Goal: Information Seeking & Learning: Learn about a topic

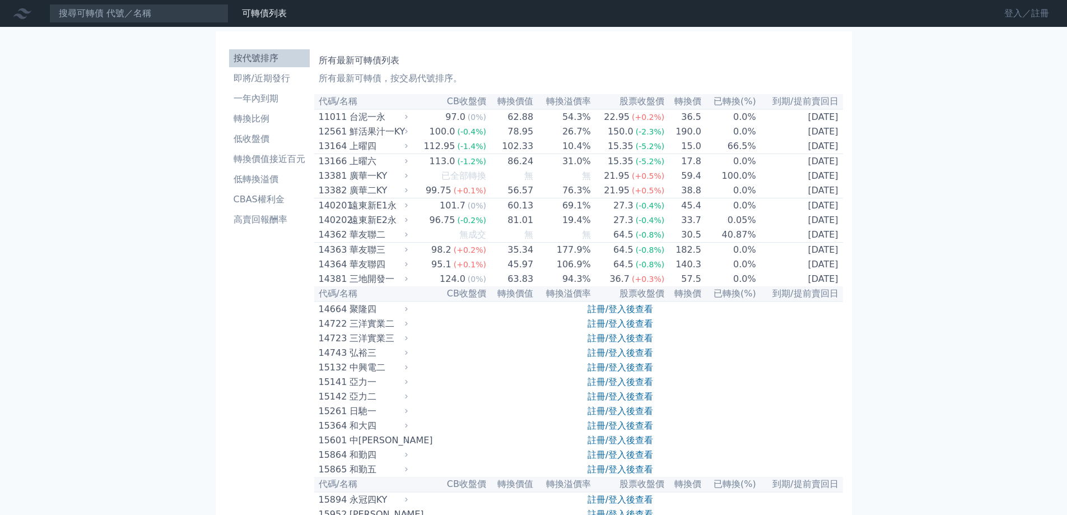
drag, startPoint x: 1040, startPoint y: 16, endPoint x: 1028, endPoint y: 16, distance: 11.8
click at [1041, 16] on link "登入／註冊" at bounding box center [1026, 13] width 63 height 18
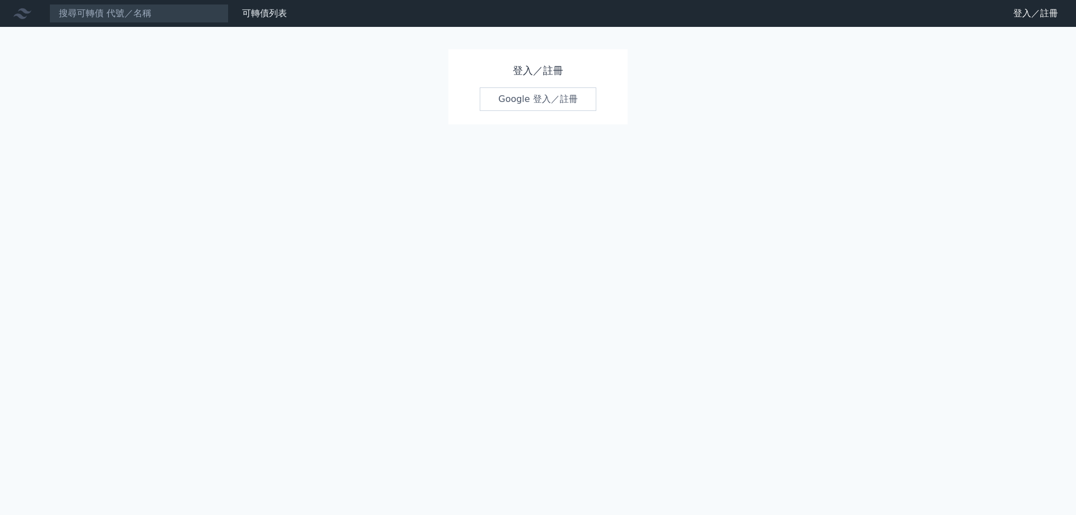
click at [520, 100] on link "Google 登入／註冊" at bounding box center [538, 99] width 117 height 24
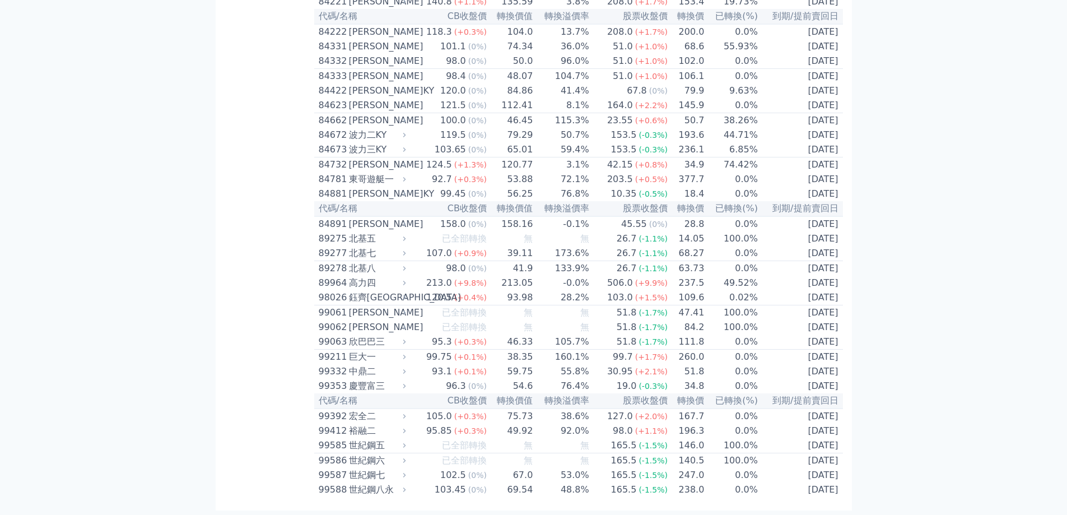
scroll to position [6530, 0]
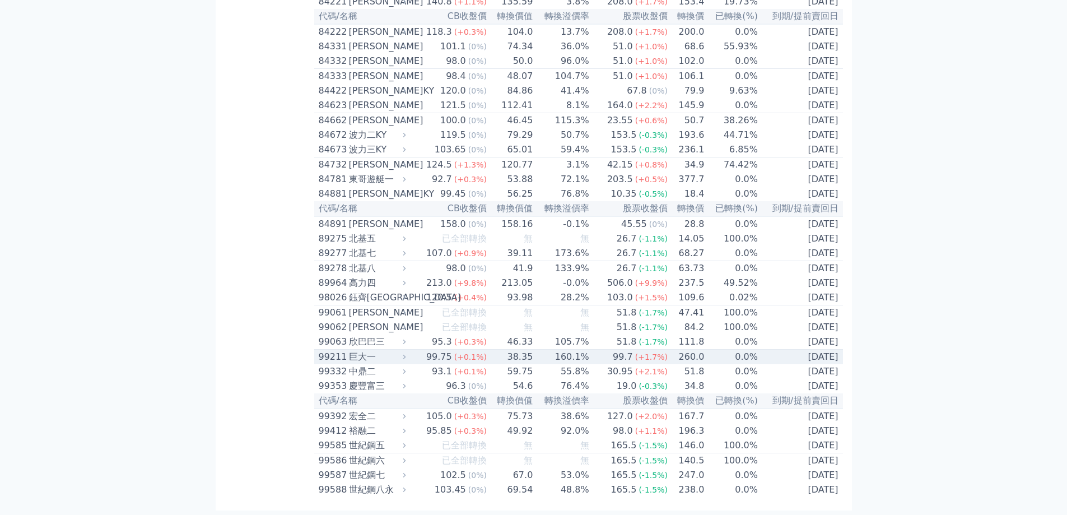
click at [436, 350] on div "99.75" at bounding box center [439, 356] width 30 height 13
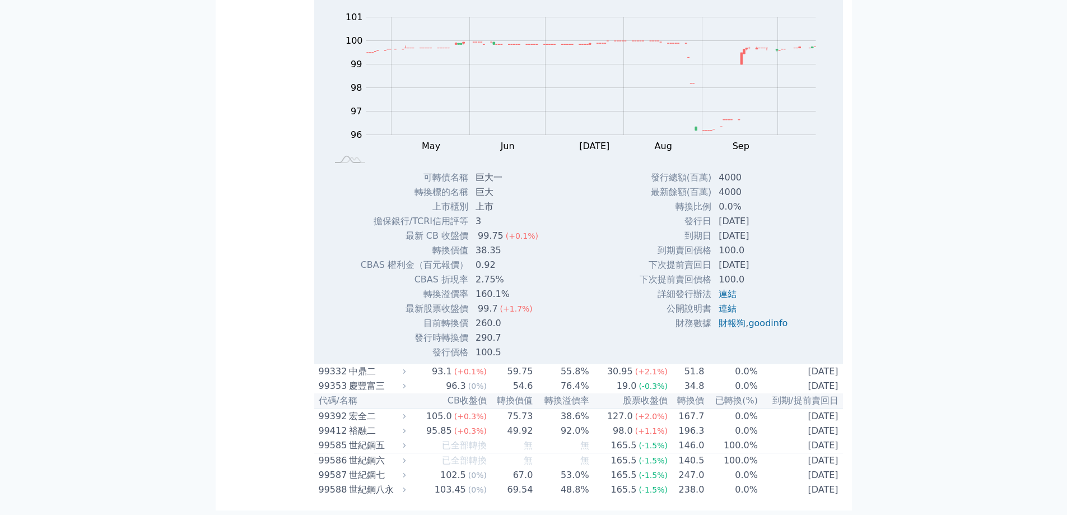
scroll to position [6586, 0]
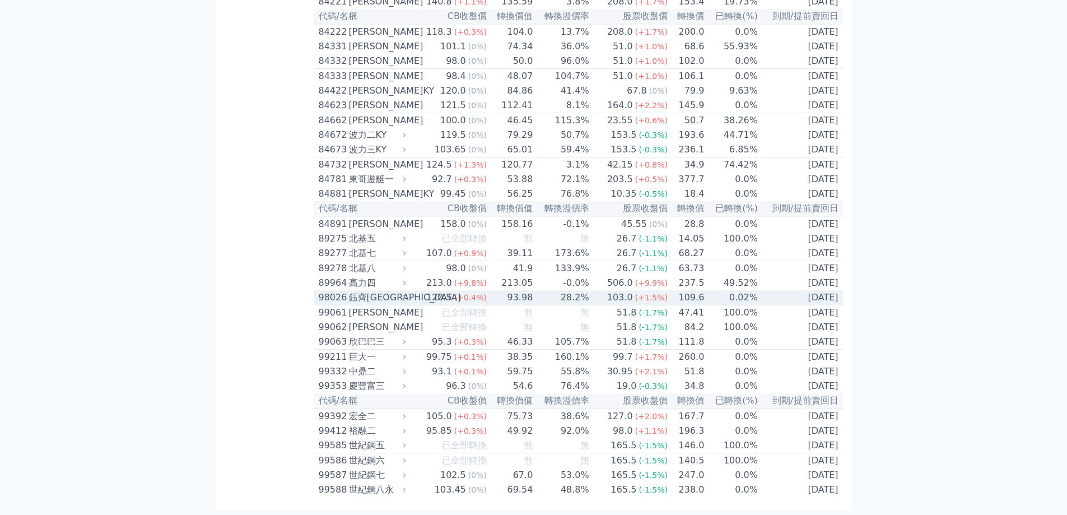
scroll to position [6530, 0]
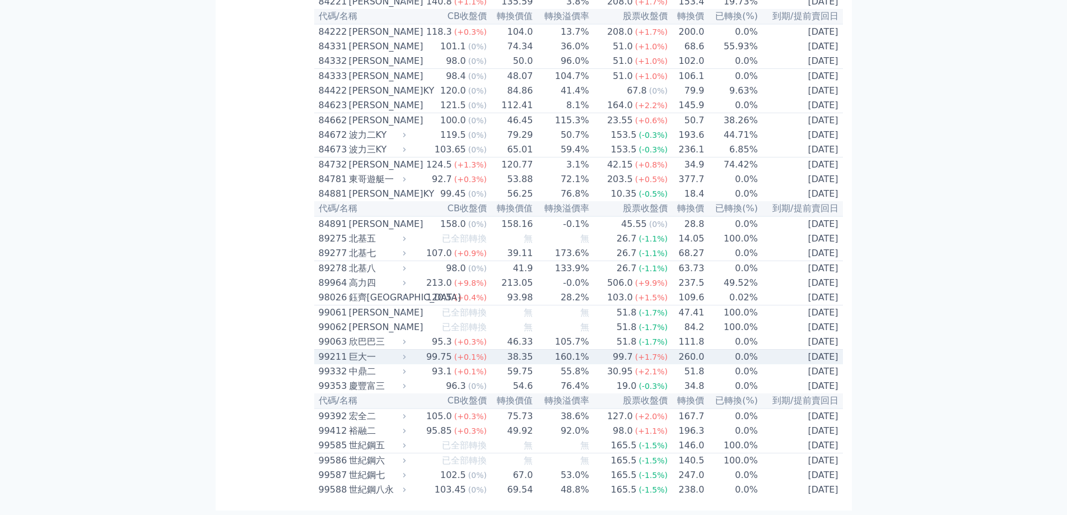
click at [390, 350] on div "巨大一" at bounding box center [376, 356] width 55 height 13
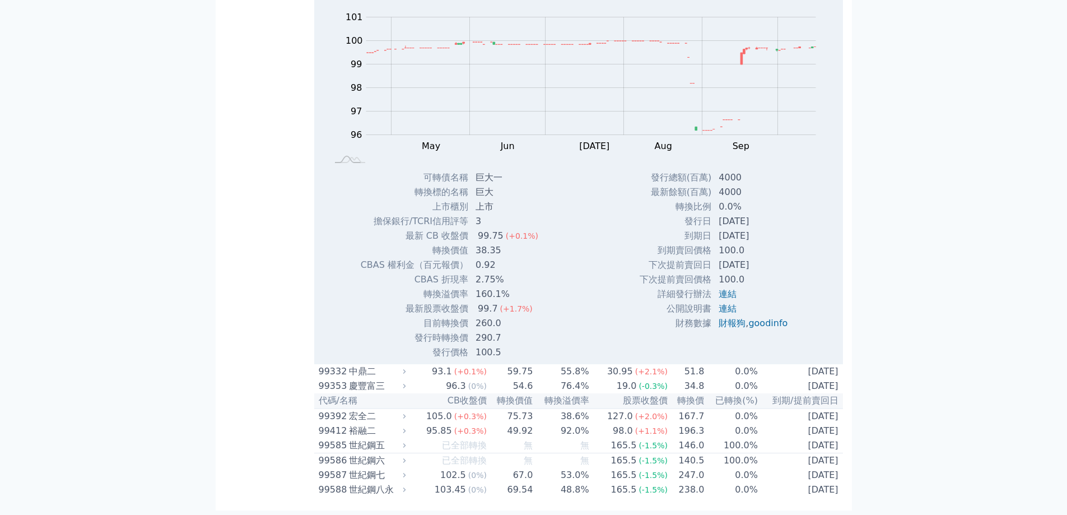
scroll to position [6894, 0]
